Goal: Task Accomplishment & Management: Manage account settings

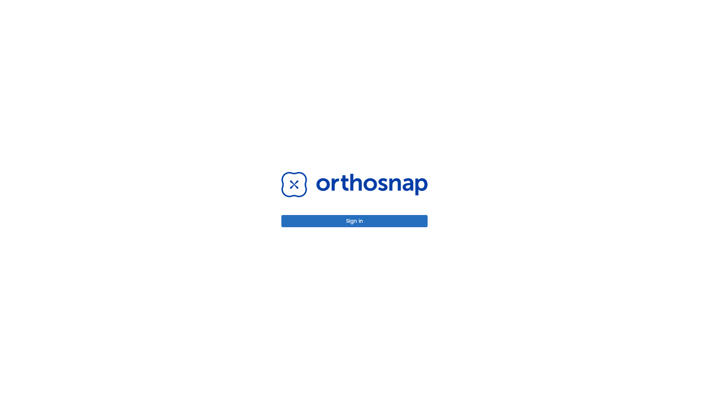
click at [355, 221] on button "Sign in" at bounding box center [354, 221] width 146 height 12
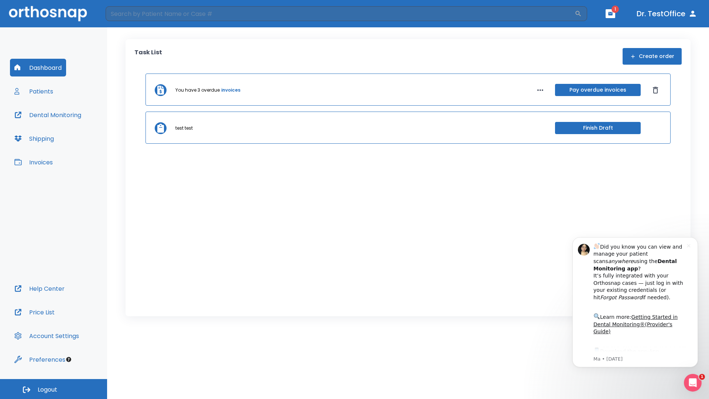
click at [54, 389] on span "Logout" at bounding box center [48, 390] width 20 height 8
